Goal: Find specific page/section: Find specific page/section

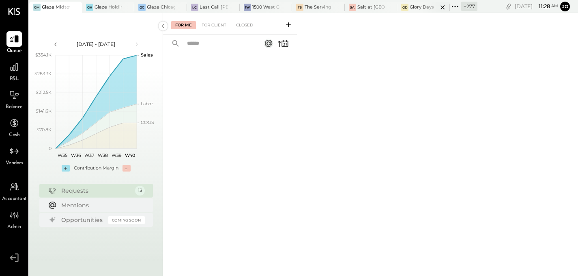
click at [427, 8] on div at bounding box center [436, 7] width 28 height 11
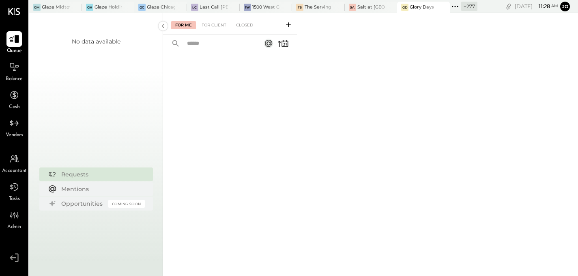
click at [18, 40] on icon at bounding box center [14, 39] width 10 height 8
click at [16, 75] on div "Balance" at bounding box center [14, 71] width 17 height 24
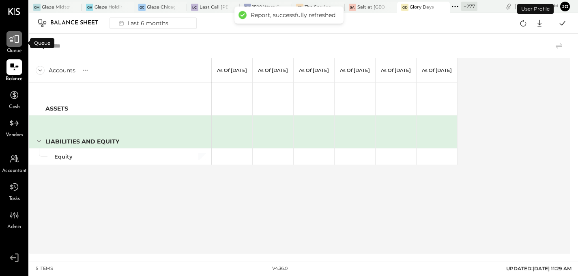
click at [16, 41] on icon at bounding box center [14, 39] width 11 height 11
